Goal: Task Accomplishment & Management: Manage account settings

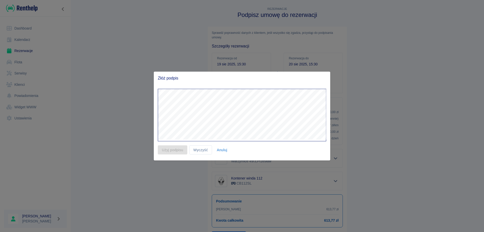
scroll to position [27, 0]
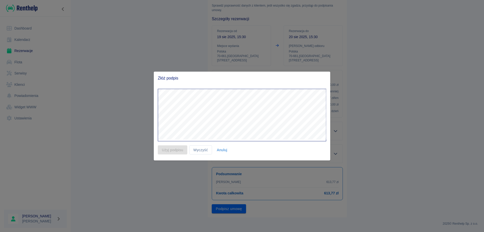
click at [88, 45] on div at bounding box center [242, 116] width 484 height 232
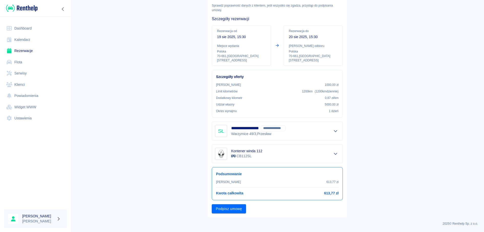
scroll to position [0, 0]
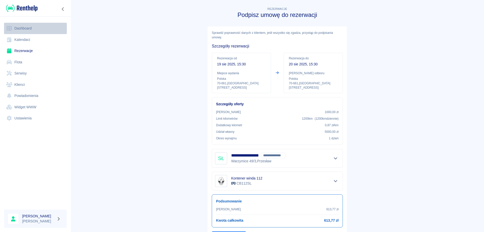
click at [25, 29] on link "Dashboard" at bounding box center [35, 28] width 63 height 11
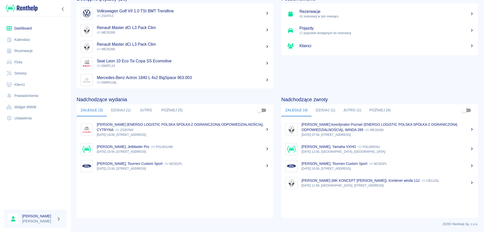
scroll to position [31, 0]
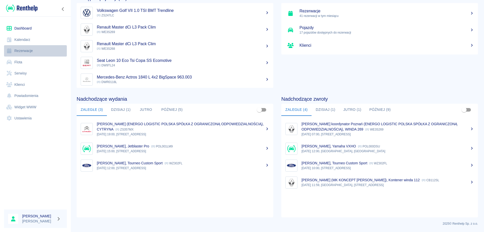
click at [26, 48] on link "Rezerwacje" at bounding box center [35, 50] width 63 height 11
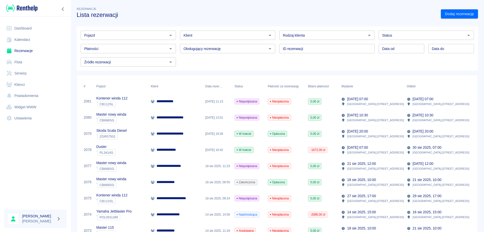
click at [157, 149] on p "**********" at bounding box center [169, 149] width 25 height 5
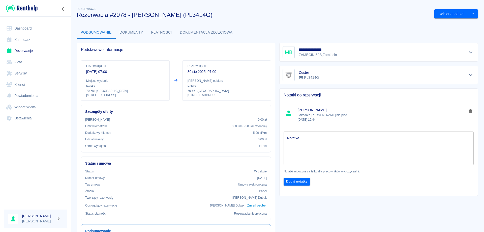
click at [158, 34] on button "Płatności" at bounding box center [161, 32] width 29 height 12
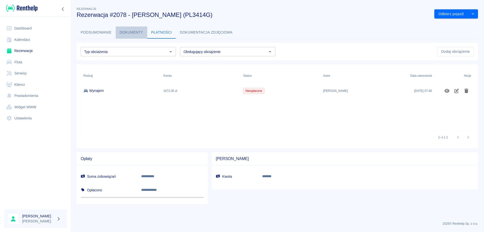
click at [133, 30] on button "Dokumenty" at bounding box center [132, 32] width 32 height 12
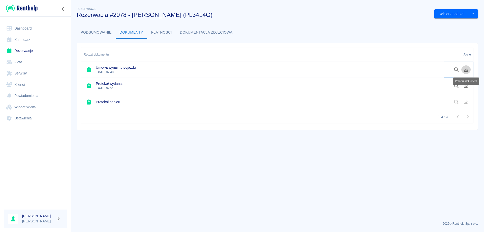
click at [467, 71] on icon "Pobierz dokument" at bounding box center [466, 69] width 5 height 5
click at [466, 86] on icon "Pobierz dokument" at bounding box center [466, 85] width 5 height 5
click at [17, 51] on link "Rezerwacje" at bounding box center [35, 50] width 63 height 11
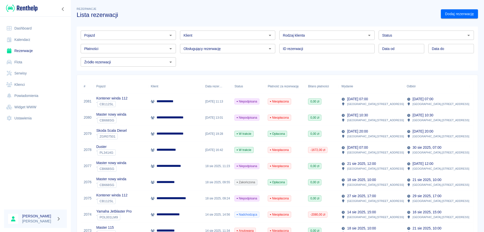
click at [163, 136] on p "**********" at bounding box center [173, 133] width 33 height 5
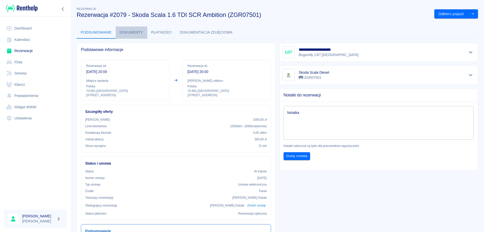
click at [130, 30] on button "Dokumenty" at bounding box center [132, 32] width 32 height 12
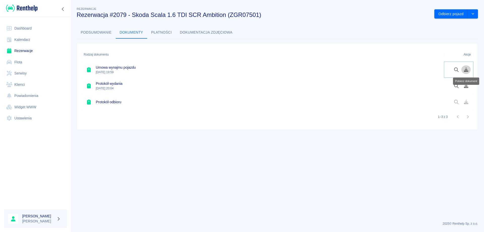
click at [464, 70] on icon "Pobierz dokument" at bounding box center [467, 69] width 6 height 5
click at [467, 84] on icon "Pobierz dokument" at bounding box center [467, 85] width 6 height 5
click at [467, 72] on icon "Pobierz dokument" at bounding box center [466, 69] width 5 height 5
click at [467, 87] on icon "Pobierz dokument" at bounding box center [466, 85] width 5 height 5
click at [465, 86] on icon "Pobierz dokument" at bounding box center [467, 85] width 6 height 5
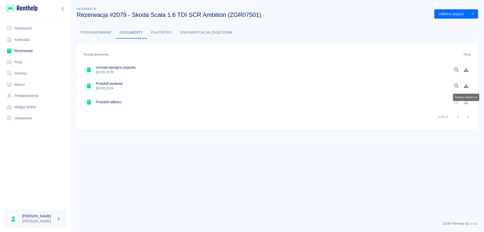
click at [22, 52] on link "Rezerwacje" at bounding box center [35, 50] width 63 height 11
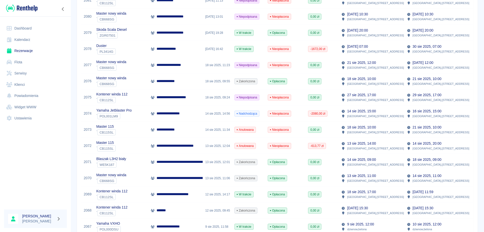
scroll to position [126, 0]
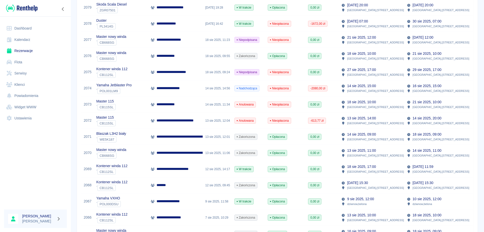
click at [169, 154] on p "**********" at bounding box center [190, 152] width 67 height 5
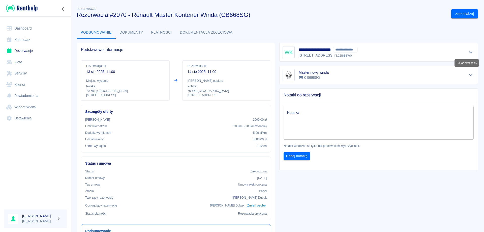
click at [468, 54] on icon "Pokaż szczegóły" at bounding box center [471, 52] width 6 height 5
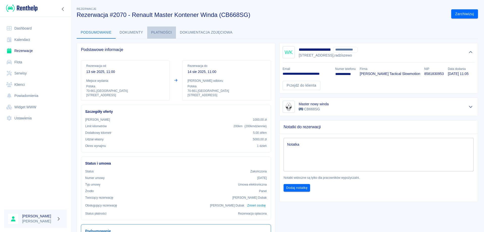
click at [161, 33] on button "Płatności" at bounding box center [161, 32] width 29 height 12
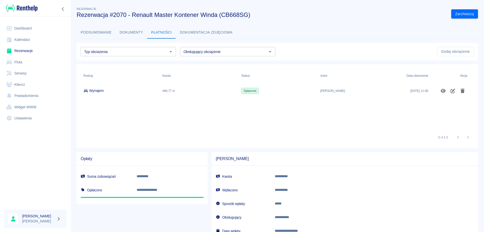
click at [31, 53] on link "Rezerwacje" at bounding box center [35, 50] width 63 height 11
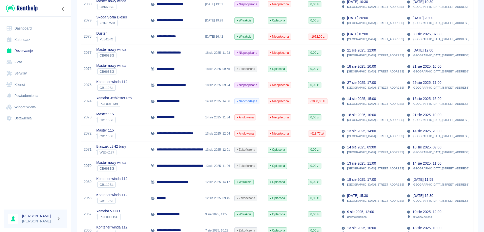
scroll to position [126, 0]
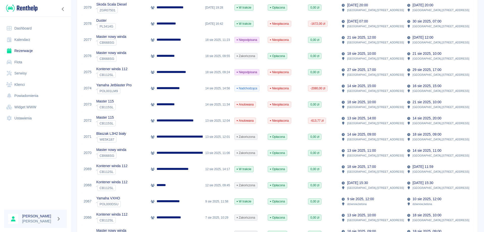
click at [173, 182] on div "*******" at bounding box center [175, 185] width 54 height 16
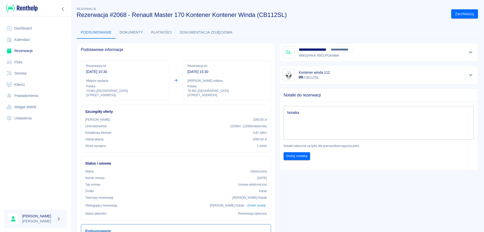
click at [156, 34] on button "Płatności" at bounding box center [161, 32] width 29 height 12
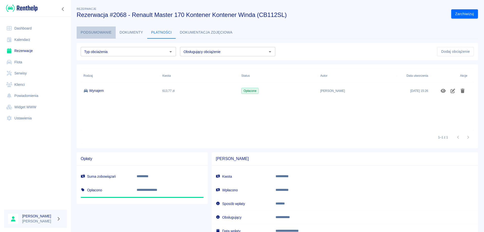
click at [103, 34] on button "Podsumowanie" at bounding box center [96, 32] width 39 height 12
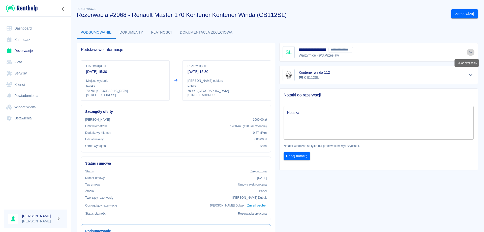
click at [468, 53] on icon "Pokaż szczegóły" at bounding box center [471, 52] width 6 height 5
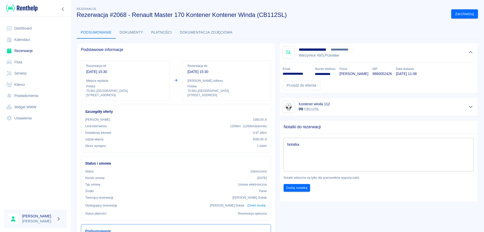
click at [373, 73] on p "9860052426" at bounding box center [382, 73] width 19 height 5
copy p "9860052426"
click at [298, 74] on p "**********" at bounding box center [297, 73] width 28 height 5
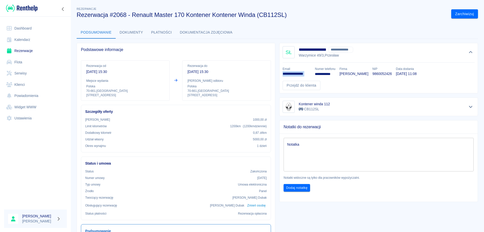
click at [298, 74] on p "**********" at bounding box center [297, 73] width 28 height 5
copy p "**********"
click at [24, 53] on link "Rezerwacje" at bounding box center [35, 50] width 63 height 11
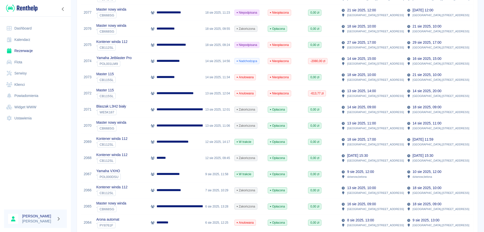
scroll to position [151, 0]
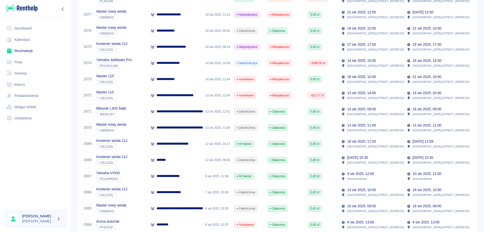
click at [166, 125] on p "**********" at bounding box center [190, 127] width 67 height 5
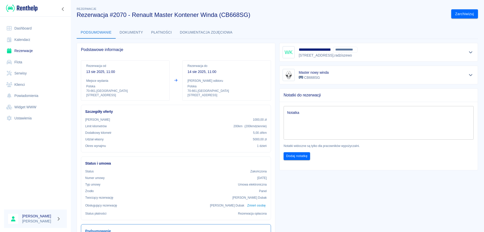
click at [161, 32] on button "Płatności" at bounding box center [161, 32] width 29 height 12
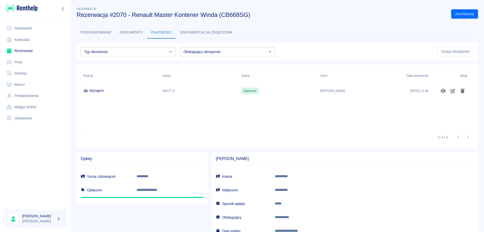
click at [99, 32] on button "Podsumowanie" at bounding box center [96, 32] width 39 height 12
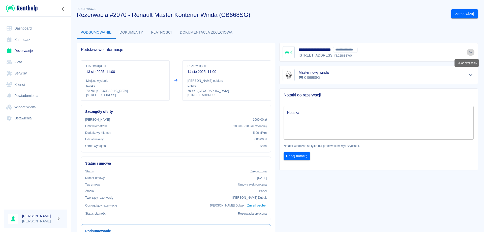
click at [468, 52] on icon "Pokaż szczegóły" at bounding box center [471, 52] width 6 height 5
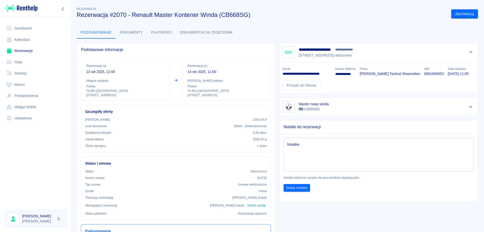
click at [443, 72] on p "8581830953" at bounding box center [433, 73] width 19 height 5
copy p "8581830953"
click at [290, 90] on link "Przejdź do klienta" at bounding box center [302, 85] width 38 height 9
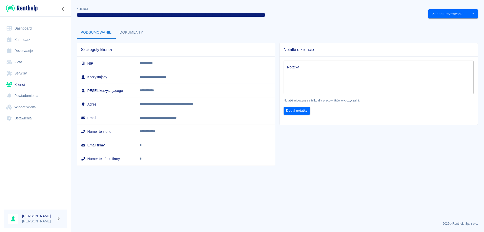
click at [94, 31] on button "Podsumowanie" at bounding box center [96, 32] width 39 height 12
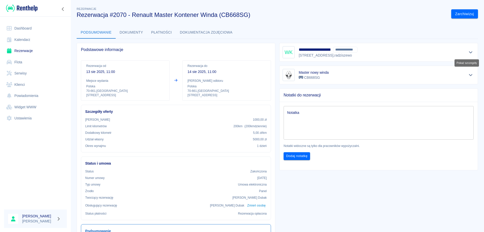
click at [468, 51] on icon "Pokaż szczegóły" at bounding box center [471, 52] width 6 height 5
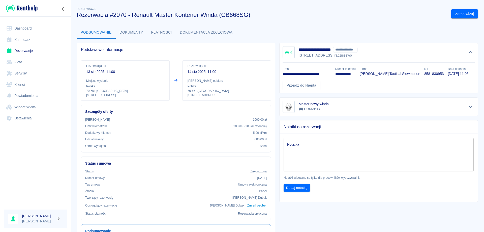
click at [316, 74] on p "**********" at bounding box center [307, 73] width 49 height 5
copy p "**********"
click at [86, 32] on button "Podsumowanie" at bounding box center [96, 32] width 39 height 12
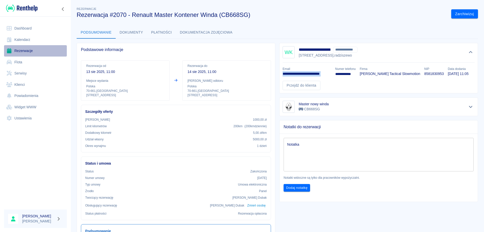
click at [20, 50] on link "Rezerwacje" at bounding box center [35, 50] width 63 height 11
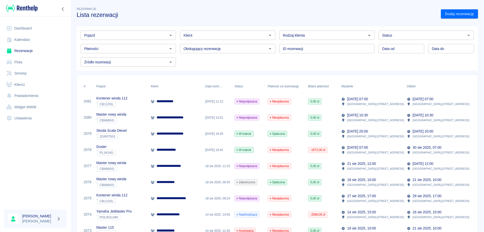
click at [368, 146] on p "[DATE] 07:00" at bounding box center [357, 147] width 21 height 5
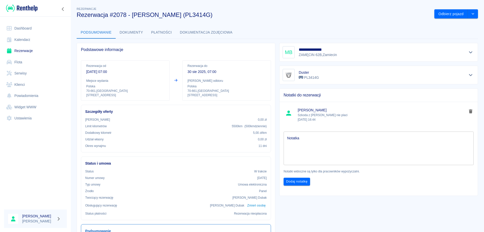
click at [156, 31] on button "Płatności" at bounding box center [161, 32] width 29 height 12
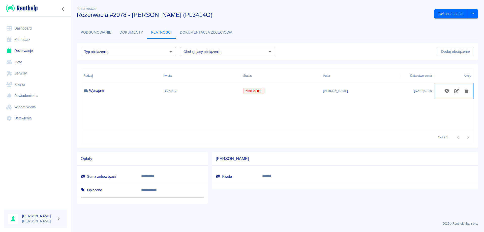
click at [445, 89] on icon "Pokaż szczegóły" at bounding box center [447, 91] width 6 height 5
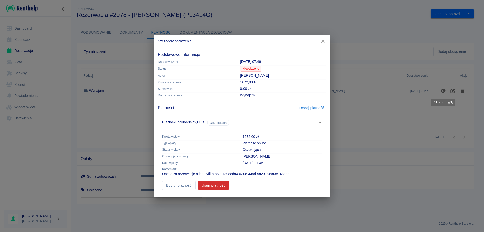
click at [316, 107] on button "Dodaj płatność" at bounding box center [312, 107] width 29 height 9
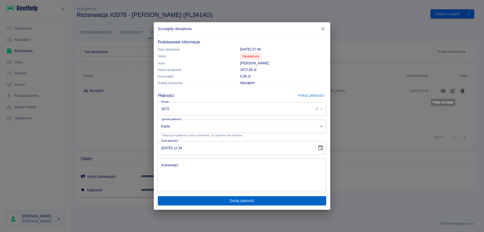
click at [249, 198] on button "Dodaj płatność" at bounding box center [242, 200] width 168 height 9
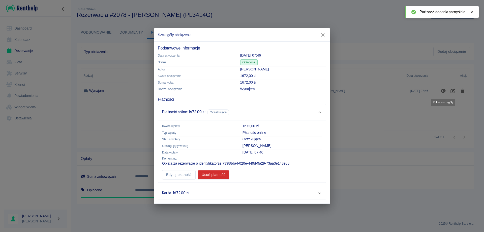
click at [317, 110] on div "Płatność online · 1672,00 zł Oczekująca" at bounding box center [240, 112] width 156 height 6
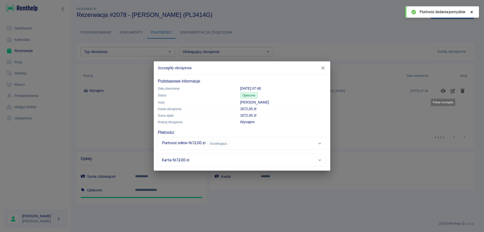
click at [323, 70] on icon "button" at bounding box center [323, 67] width 7 height 5
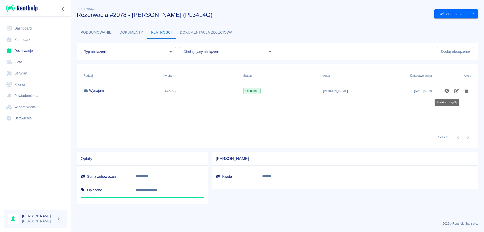
click at [32, 48] on link "Rezerwacje" at bounding box center [35, 50] width 63 height 11
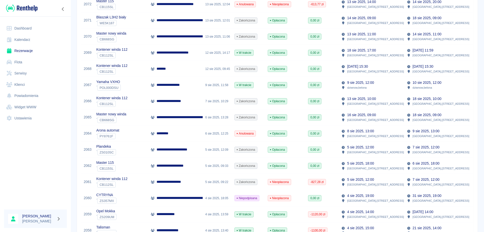
scroll to position [277, 0]
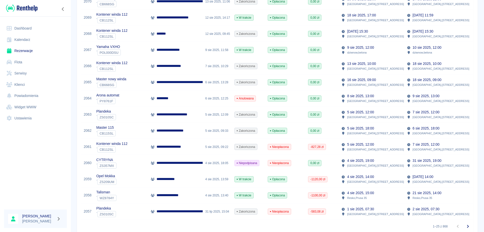
click at [172, 130] on p "**********" at bounding box center [173, 130] width 33 height 5
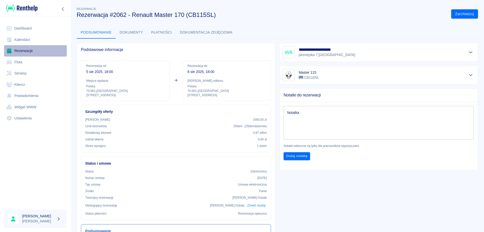
click at [27, 53] on link "Rezerwacje" at bounding box center [35, 50] width 63 height 11
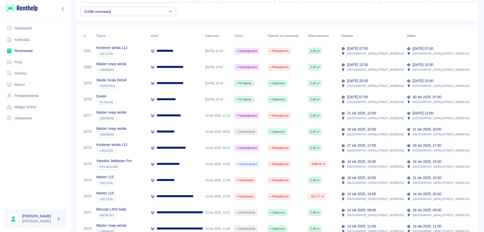
scroll to position [76, 0]
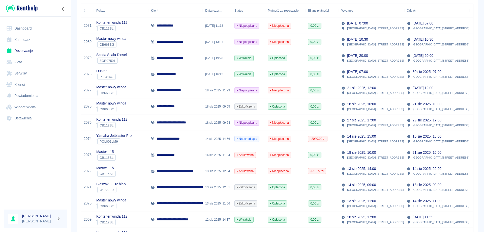
click at [358, 89] on p "21 sie 2025, 12:00" at bounding box center [361, 87] width 29 height 5
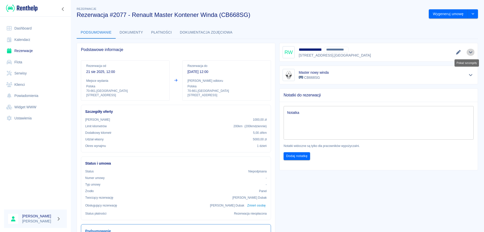
click at [468, 53] on icon "Pokaż szczegóły" at bounding box center [471, 52] width 6 height 5
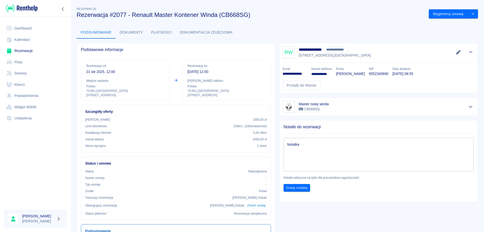
click at [23, 51] on link "Rezerwacje" at bounding box center [35, 50] width 63 height 11
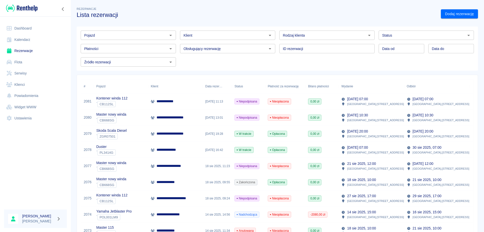
click at [135, 36] on input "Pojazd" at bounding box center [124, 35] width 84 height 6
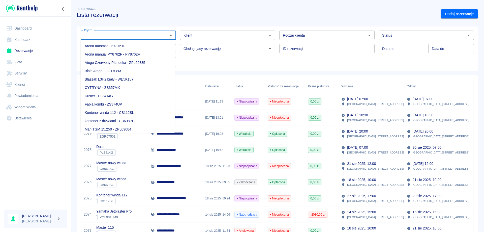
type input "t"
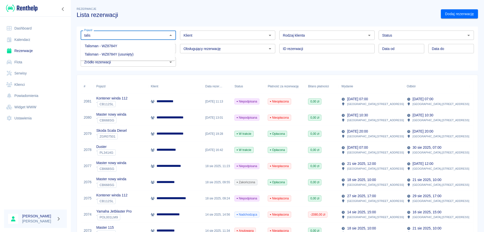
click at [133, 47] on li "Talisman - WZ8784Y" at bounding box center [128, 46] width 94 height 8
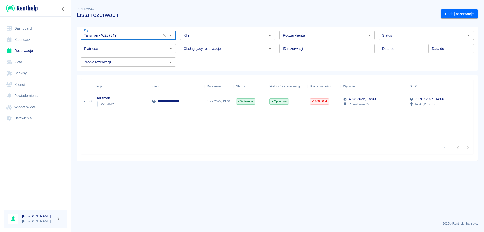
type input "Talisman - WZ8784Y"
click at [188, 100] on div "**********" at bounding box center [176, 101] width 55 height 16
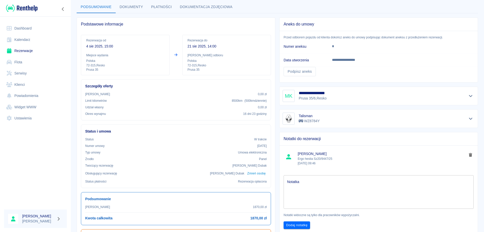
scroll to position [25, 0]
click at [320, 158] on p "Ergo hestia Sz20/9447/25 [DATE] 09:46" at bounding box center [382, 161] width 169 height 9
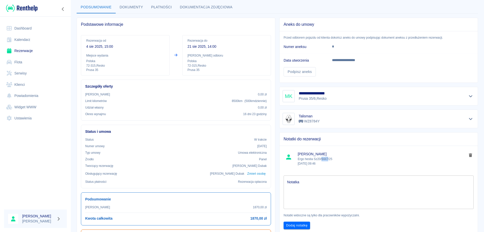
click at [320, 158] on p "Ergo hestia Sz20/9447/25 [DATE] 09:46" at bounding box center [382, 161] width 169 height 9
click at [333, 155] on span "[PERSON_NAME]" at bounding box center [382, 153] width 169 height 5
drag, startPoint x: 312, startPoint y: 158, endPoint x: 331, endPoint y: 158, distance: 19.4
click at [331, 158] on p "Ergo hestia Sz20/9447/25 [DATE] 09:46" at bounding box center [382, 161] width 169 height 9
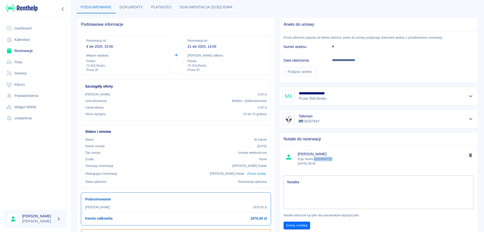
copy p "Sz20/9447/25"
click at [469, 96] on icon "Pokaż szczegóły" at bounding box center [471, 96] width 4 height 2
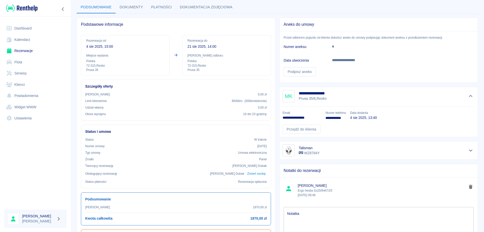
click at [308, 124] on div "Przejdź do klienta" at bounding box center [377, 127] width 196 height 13
click at [308, 127] on link "Przejdź do klienta" at bounding box center [302, 129] width 38 height 9
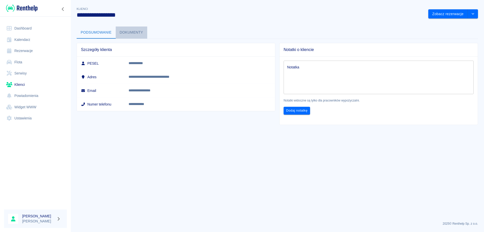
click at [122, 34] on button "Dokumenty" at bounding box center [132, 32] width 32 height 12
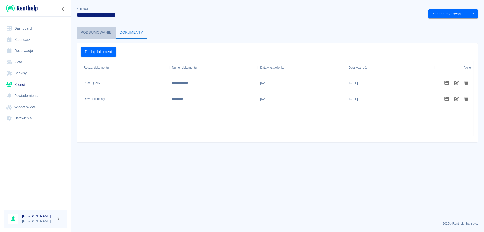
click at [97, 35] on button "Podsumowanie" at bounding box center [96, 32] width 39 height 12
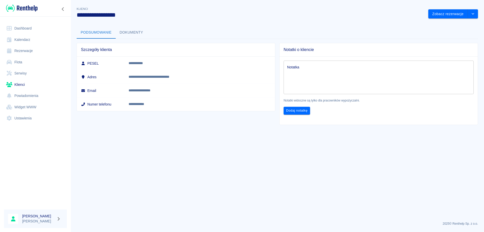
click at [26, 50] on link "Rezerwacje" at bounding box center [35, 50] width 63 height 11
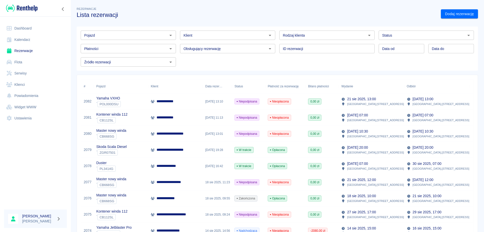
click at [27, 50] on link "Rezerwacje" at bounding box center [35, 50] width 63 height 11
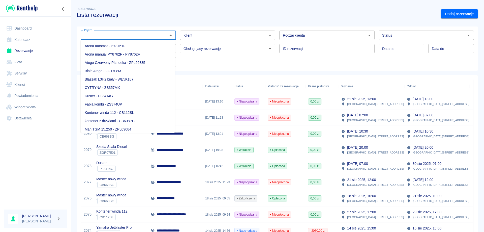
click at [125, 32] on input "Pojazd" at bounding box center [124, 35] width 84 height 6
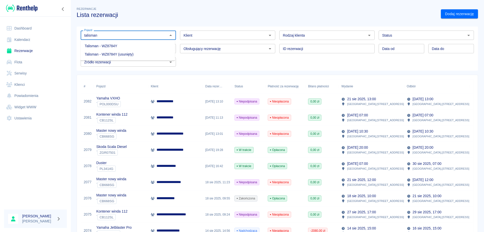
click at [117, 45] on li "Talisman - WZ8784Y" at bounding box center [128, 46] width 94 height 8
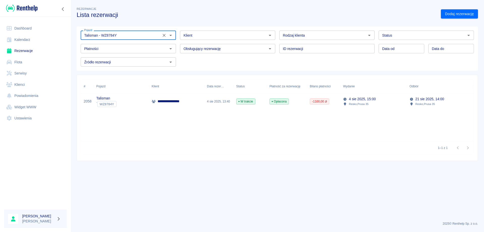
type input "Talisman - WZ8784Y"
click at [26, 48] on link "Rezerwacje" at bounding box center [35, 50] width 63 height 11
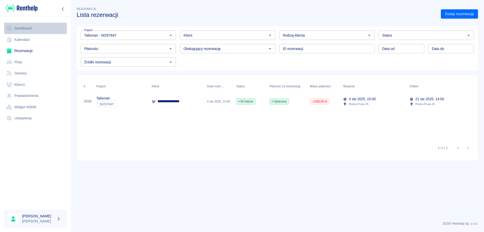
click at [27, 30] on link "Dashboard" at bounding box center [35, 28] width 63 height 11
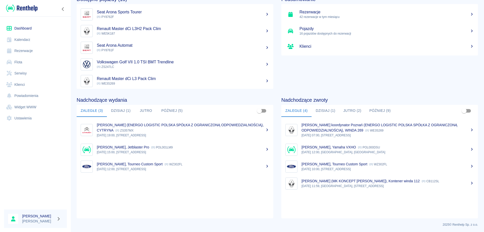
scroll to position [31, 0]
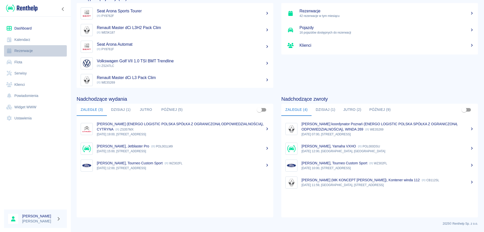
click at [20, 49] on link "Rezerwacje" at bounding box center [35, 50] width 63 height 11
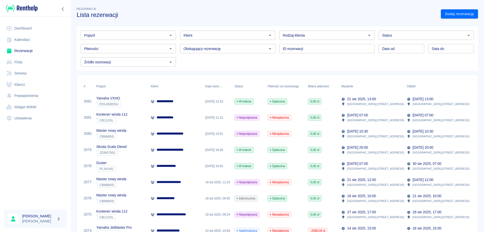
click at [167, 180] on p "**********" at bounding box center [173, 181] width 33 height 5
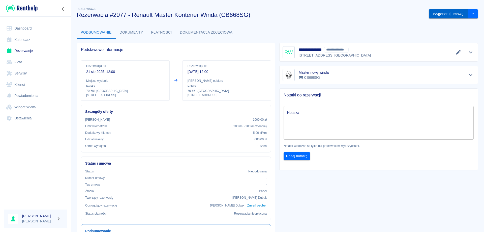
click at [437, 12] on button "Wygeneruj umowę" at bounding box center [448, 13] width 39 height 9
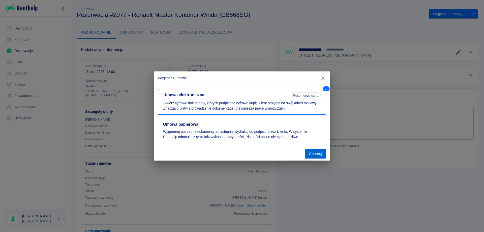
click at [310, 157] on button "Generuj" at bounding box center [315, 153] width 21 height 9
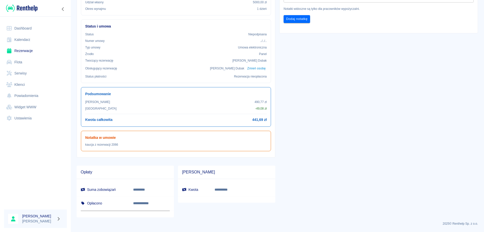
scroll to position [61, 0]
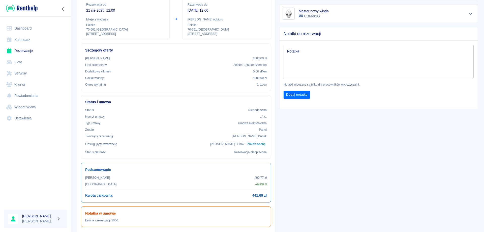
click at [32, 49] on link "Rezerwacje" at bounding box center [35, 50] width 63 height 11
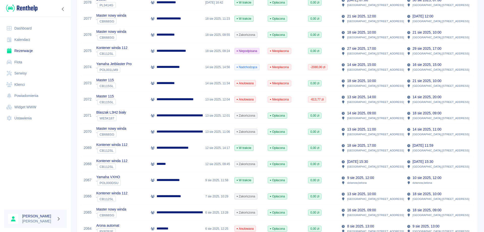
scroll to position [177, 0]
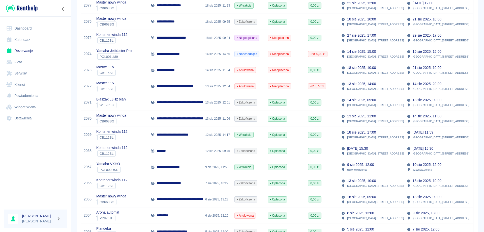
click at [182, 118] on p "**********" at bounding box center [190, 118] width 67 height 5
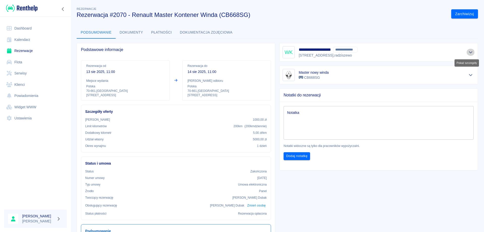
click at [468, 53] on icon "Pokaż szczegóły" at bounding box center [471, 52] width 6 height 5
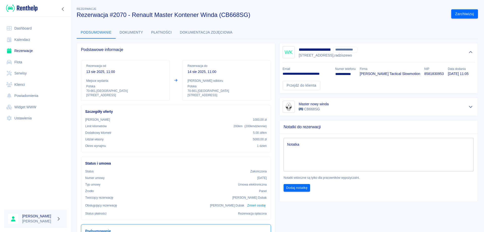
click at [439, 75] on p "8581830953" at bounding box center [433, 73] width 19 height 5
copy p "8581830953"
click at [298, 90] on link "Przejdź do klienta" at bounding box center [302, 85] width 38 height 9
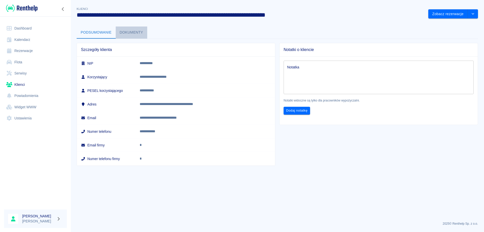
click at [136, 29] on button "Dokumenty" at bounding box center [132, 32] width 32 height 12
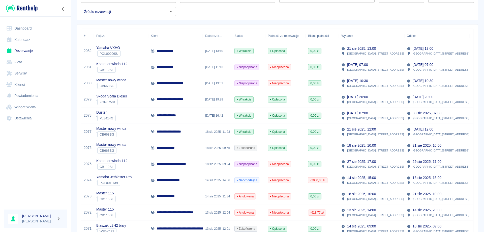
scroll to position [126, 0]
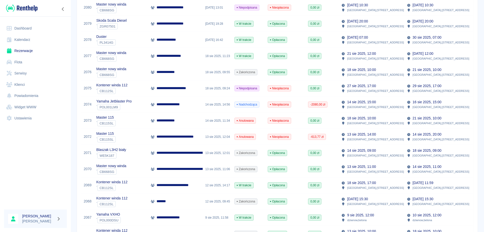
click at [176, 170] on p "**********" at bounding box center [190, 168] width 67 height 5
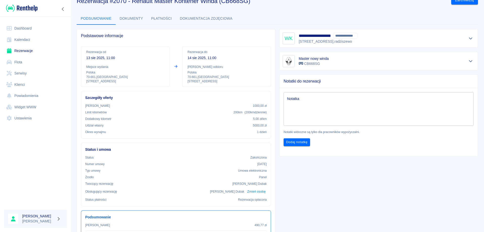
scroll to position [25, 0]
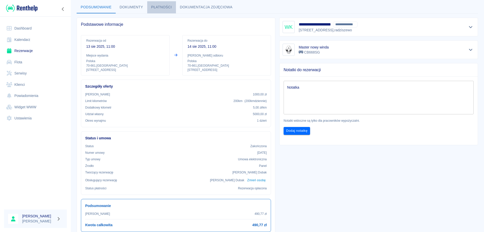
click at [166, 5] on button "Płatności" at bounding box center [161, 7] width 29 height 12
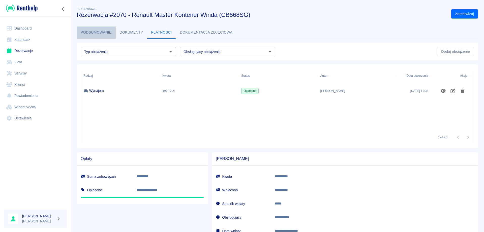
click at [97, 32] on button "Podsumowanie" at bounding box center [96, 32] width 39 height 12
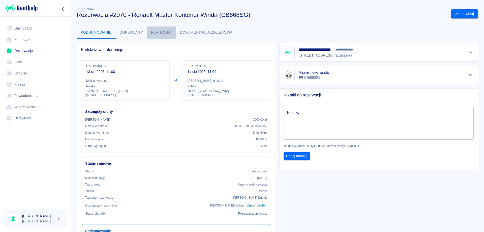
click at [159, 34] on button "Płatności" at bounding box center [161, 32] width 29 height 12
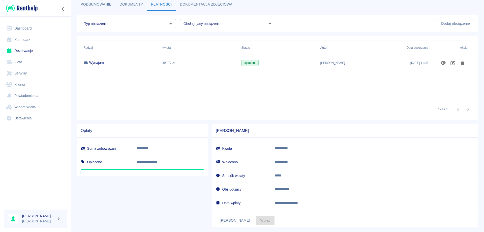
scroll to position [38, 0]
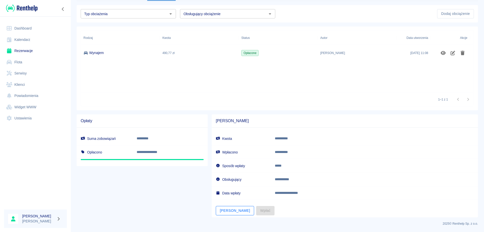
click at [222, 214] on button "[PERSON_NAME]" at bounding box center [235, 210] width 38 height 9
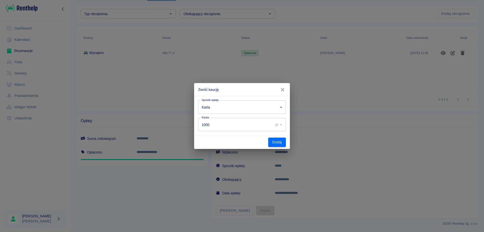
click at [219, 104] on body "**********" at bounding box center [242, 116] width 484 height 232
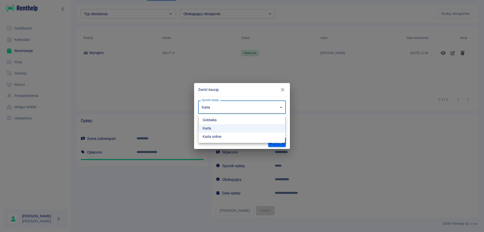
click at [214, 135] on li "Karta online" at bounding box center [242, 136] width 87 height 8
type input "online_card_authorization"
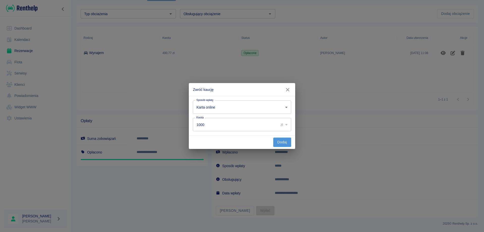
click at [277, 144] on button "Dodaj" at bounding box center [282, 141] width 18 height 9
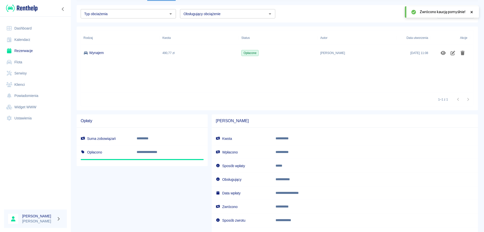
click at [31, 49] on link "Rezerwacje" at bounding box center [35, 50] width 63 height 11
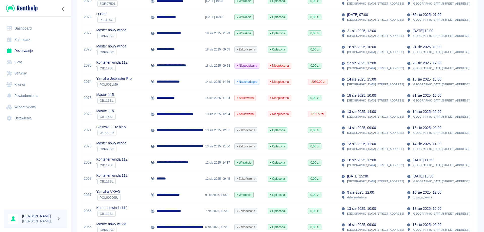
scroll to position [151, 0]
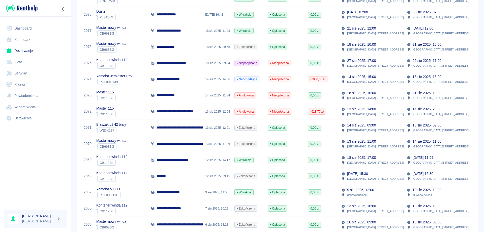
click at [164, 175] on p "*******" at bounding box center [164, 175] width 14 height 5
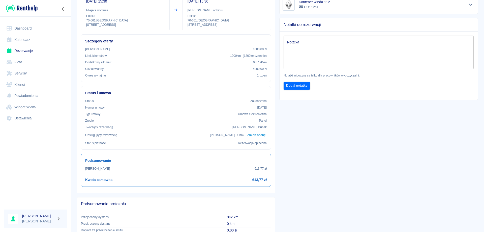
scroll to position [76, 0]
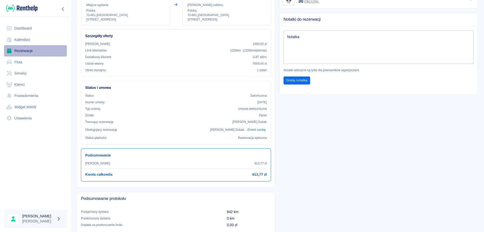
click at [25, 45] on link "Rezerwacje" at bounding box center [35, 50] width 63 height 11
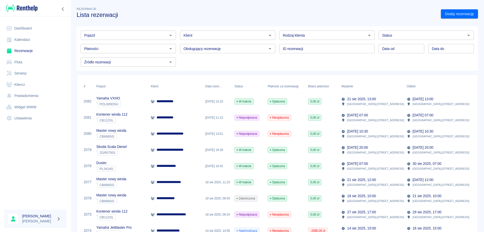
click at [176, 101] on p "**********" at bounding box center [167, 101] width 21 height 5
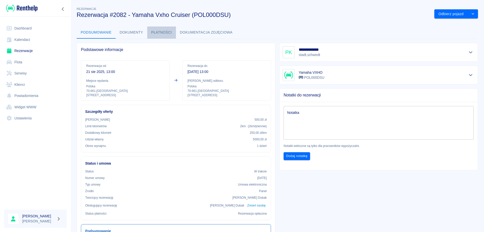
click at [157, 31] on button "Płatności" at bounding box center [161, 32] width 29 height 12
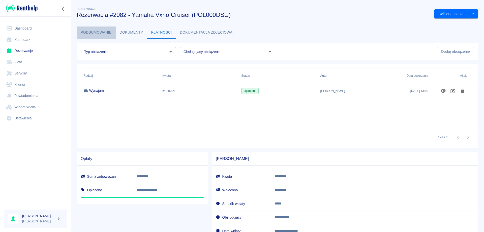
click at [90, 30] on button "Podsumowanie" at bounding box center [96, 32] width 39 height 12
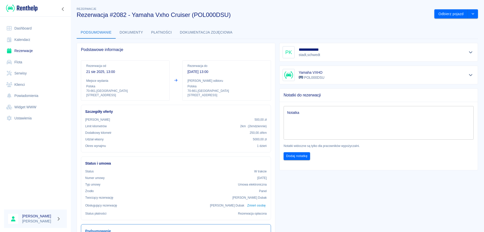
click at [97, 32] on button "Podsumowanie" at bounding box center [96, 32] width 39 height 12
